Goal: Find specific page/section: Find specific page/section

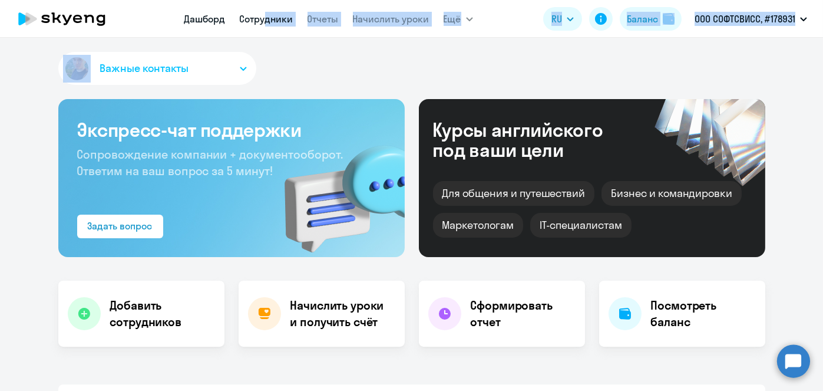
click at [260, 13] on link "Сотрудники" at bounding box center [267, 19] width 54 height 12
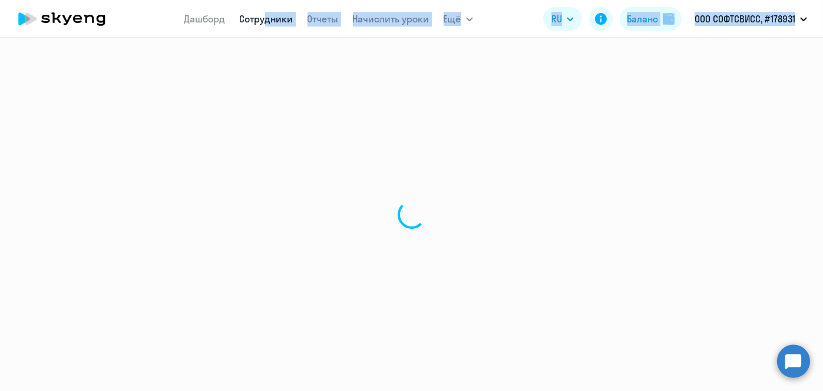
select select "30"
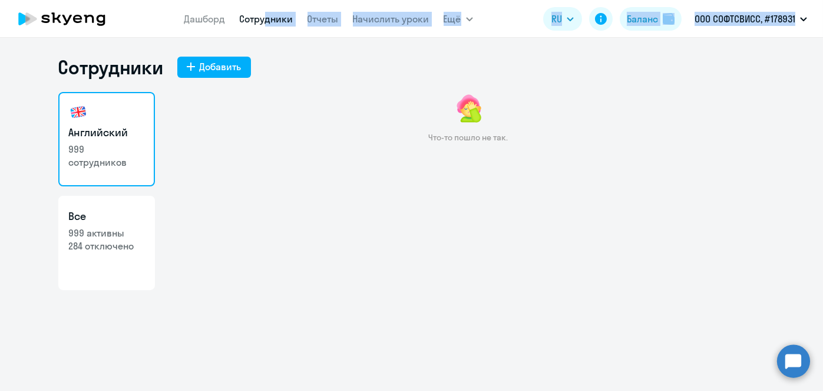
click at [254, 20] on link "Сотрудники" at bounding box center [267, 19] width 54 height 12
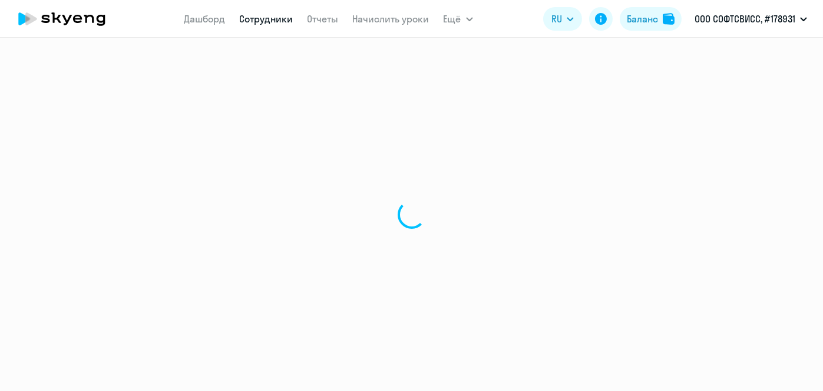
select select "30"
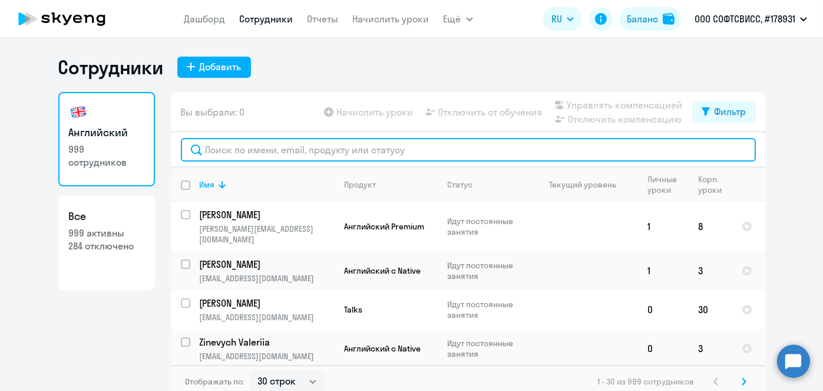
click at [338, 145] on input "text" at bounding box center [468, 150] width 575 height 24
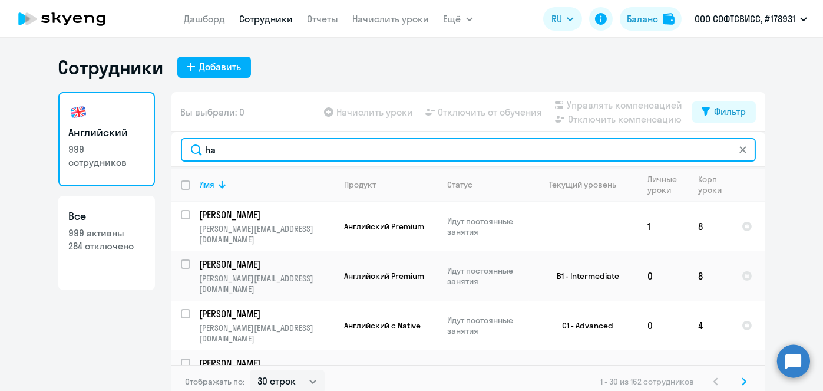
click at [338, 145] on input "ha" at bounding box center [468, 150] width 575 height 24
type input "ha"
